Goal: Task Accomplishment & Management: Manage account settings

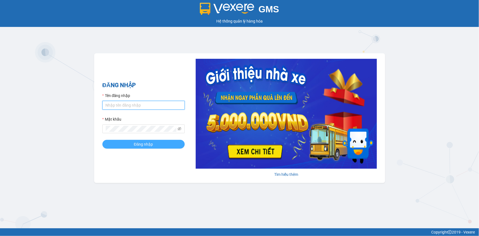
type input "loid.petrobp"
click at [165, 143] on button "Đăng nhập" at bounding box center [143, 144] width 82 height 9
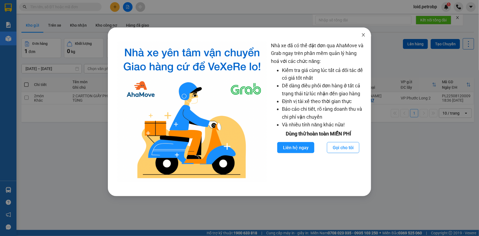
click at [364, 35] on icon "close" at bounding box center [363, 34] width 3 height 3
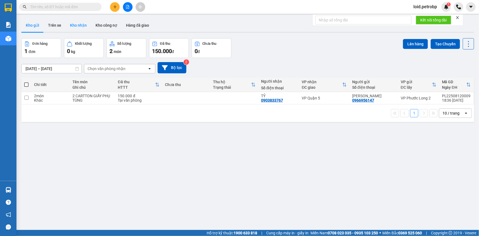
click at [80, 28] on button "Kho nhận" at bounding box center [79, 25] width 26 height 13
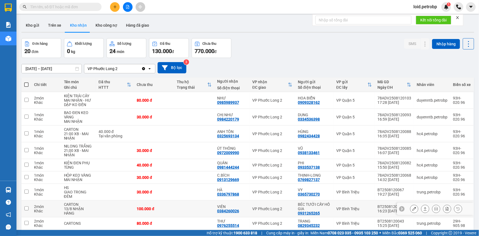
scroll to position [38, 0]
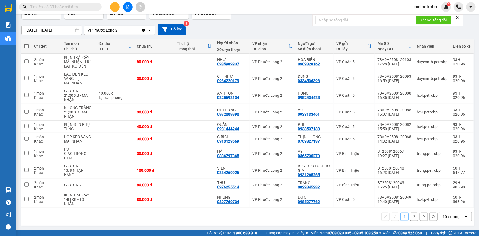
click at [411, 219] on button "2" at bounding box center [414, 216] width 8 height 8
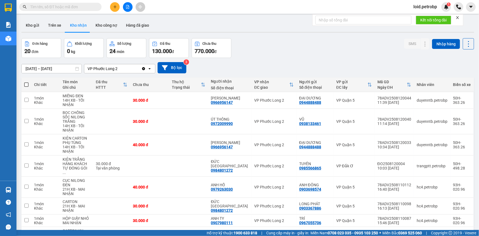
scroll to position [60, 0]
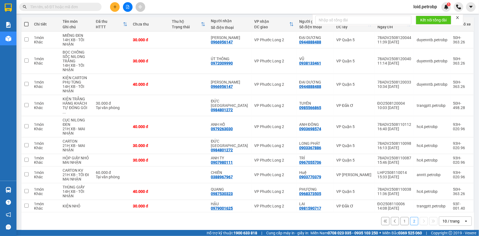
click at [400, 217] on button "1" at bounding box center [404, 221] width 8 height 8
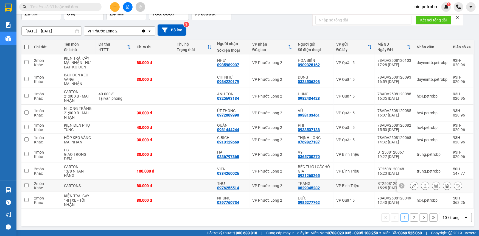
scroll to position [38, 0]
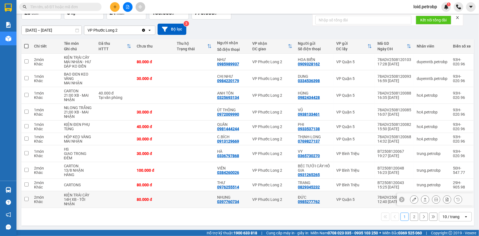
click at [412, 200] on icon at bounding box center [414, 199] width 4 height 4
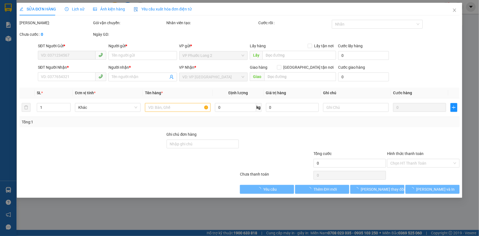
type input "0985277762"
type input "ĐỨC"
type input "0397760734"
type input "NHUNG"
type input "80.000"
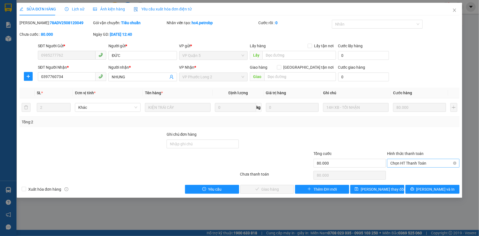
click at [412, 161] on span "Chọn HT Thanh Toán" at bounding box center [423, 163] width 66 height 8
click at [408, 170] on div "Tại văn phòng" at bounding box center [423, 173] width 72 height 9
type input "0"
click at [284, 187] on span "[PERSON_NAME] và Giao hàng" at bounding box center [276, 189] width 53 height 6
